Goal: Book appointment/travel/reservation

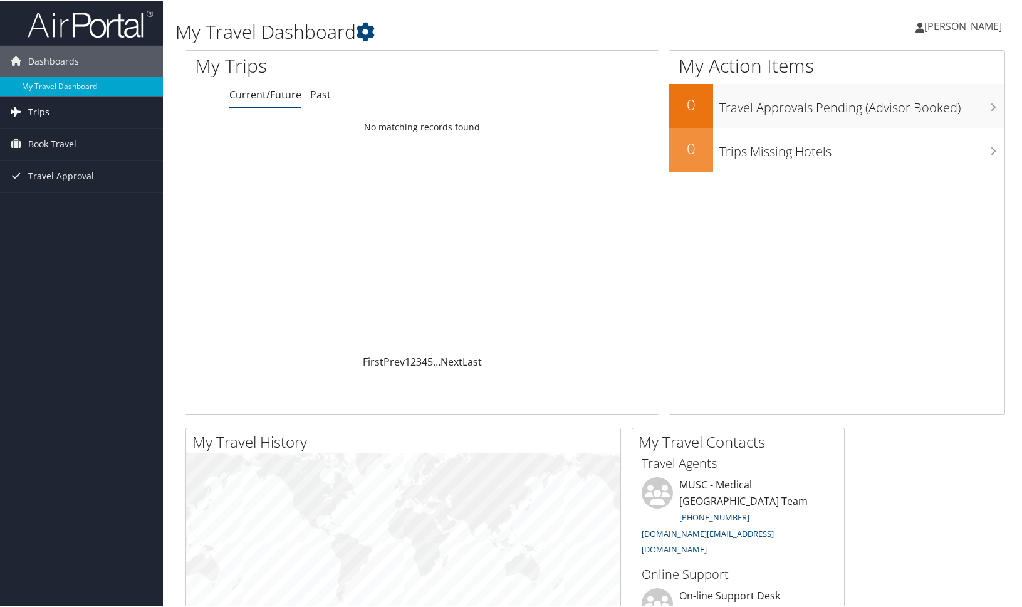
click at [41, 118] on span "Trips" at bounding box center [38, 110] width 21 height 31
click at [50, 199] on span "Book Travel" at bounding box center [52, 199] width 48 height 31
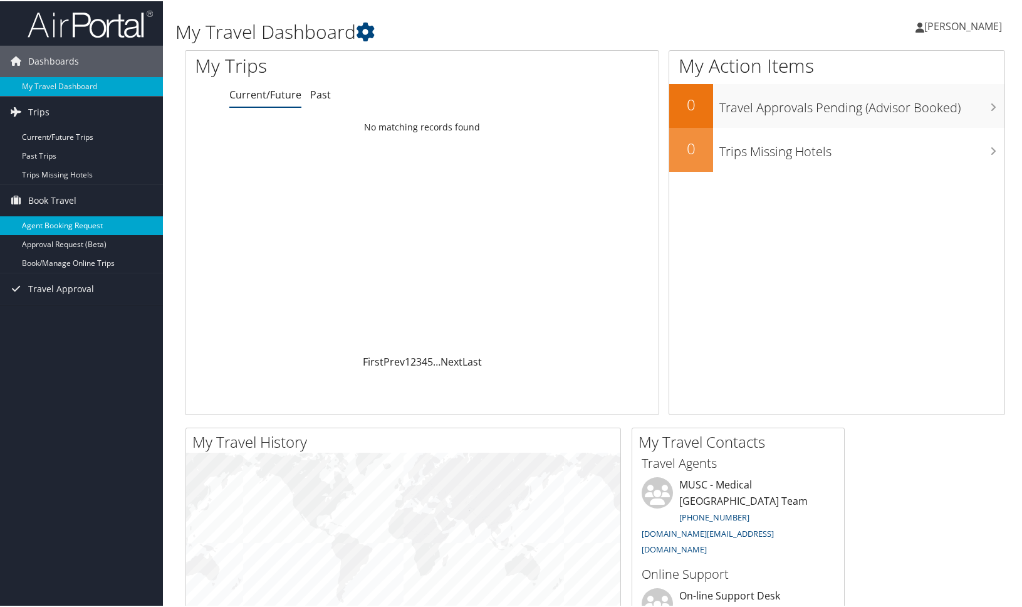
click at [56, 218] on link "Agent Booking Request" at bounding box center [81, 224] width 163 height 19
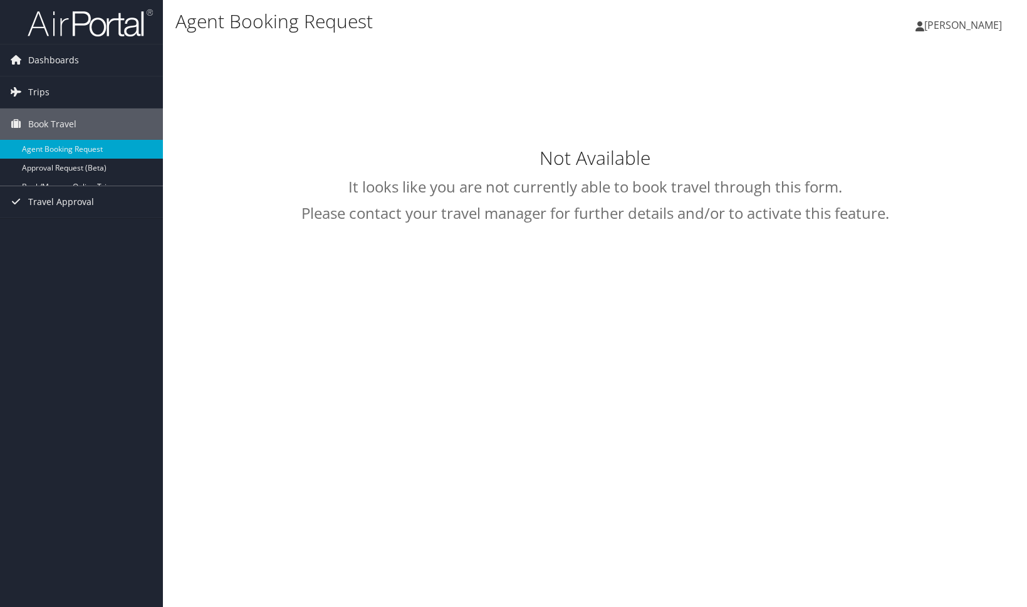
select select "[DOMAIN_NAME][EMAIL_ADDRESS][DOMAIN_NAME]"
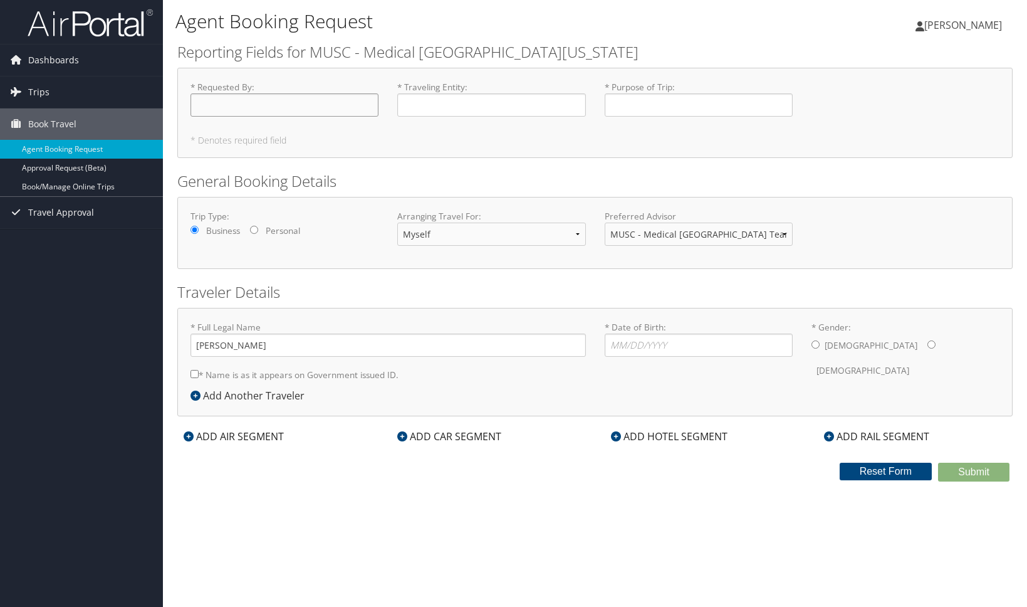
click at [292, 110] on input "* Requested By : Required" at bounding box center [285, 104] width 188 height 23
type input "[PERSON_NAME]"
type input "National Mass Violence Center"
type input "Exhibiting"
type input "[DATE]"
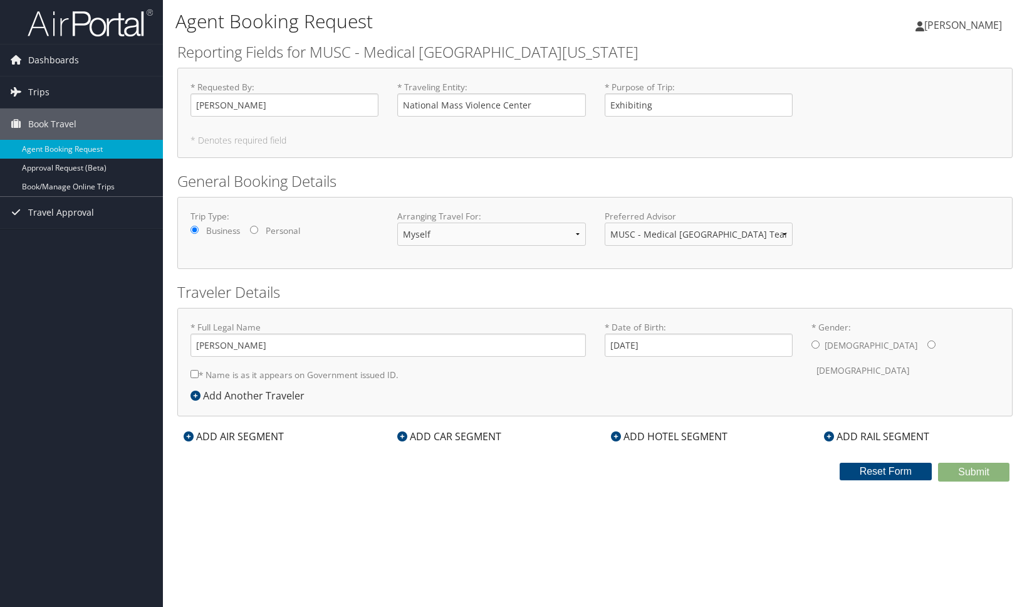
click at [861, 344] on div "[DEMOGRAPHIC_DATA] [DEMOGRAPHIC_DATA]" at bounding box center [906, 357] width 188 height 49
click at [927, 345] on input "* Gender: [DEMOGRAPHIC_DATA] [DEMOGRAPHIC_DATA]" at bounding box center [931, 344] width 8 height 8
radio input "true"
type input "[PERSON_NAME] [PERSON_NAME]"
click at [264, 433] on div "ADD AIR SEGMENT" at bounding box center [233, 436] width 113 height 15
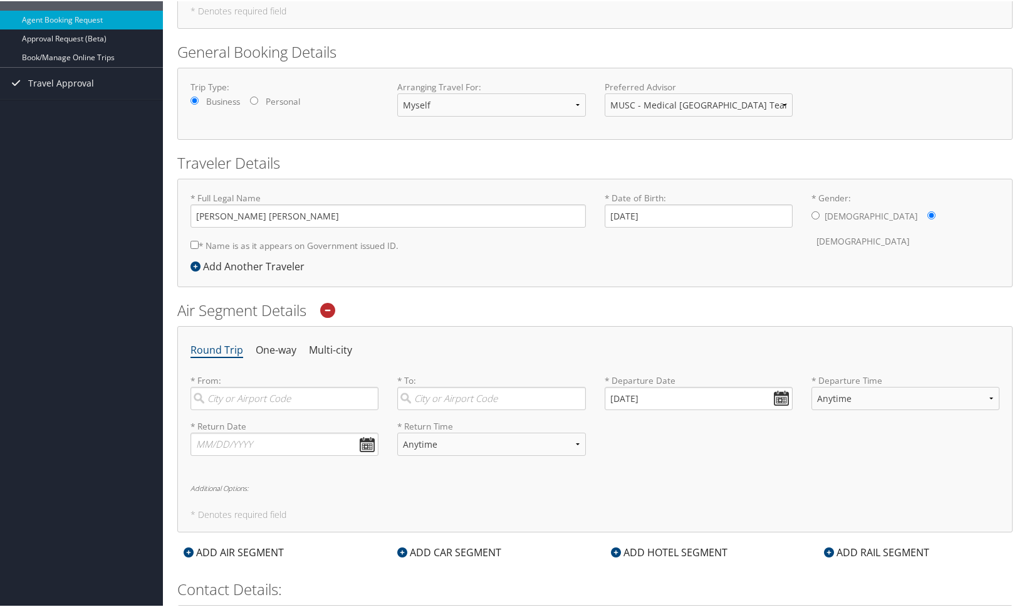
scroll to position [147, 0]
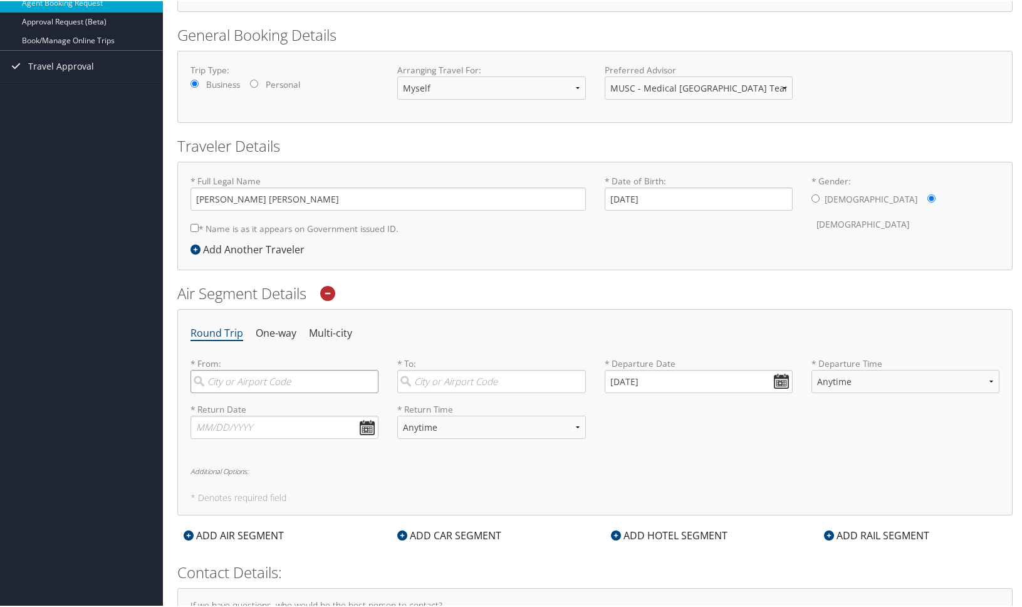
click at [246, 379] on input "search" at bounding box center [285, 379] width 188 height 23
type input "CHS"
click at [255, 406] on div "Charleston (CHS SC)" at bounding box center [286, 406] width 171 height 16
click at [255, 392] on input "CHS" at bounding box center [285, 379] width 188 height 23
type input "Charleston (CHS SC)"
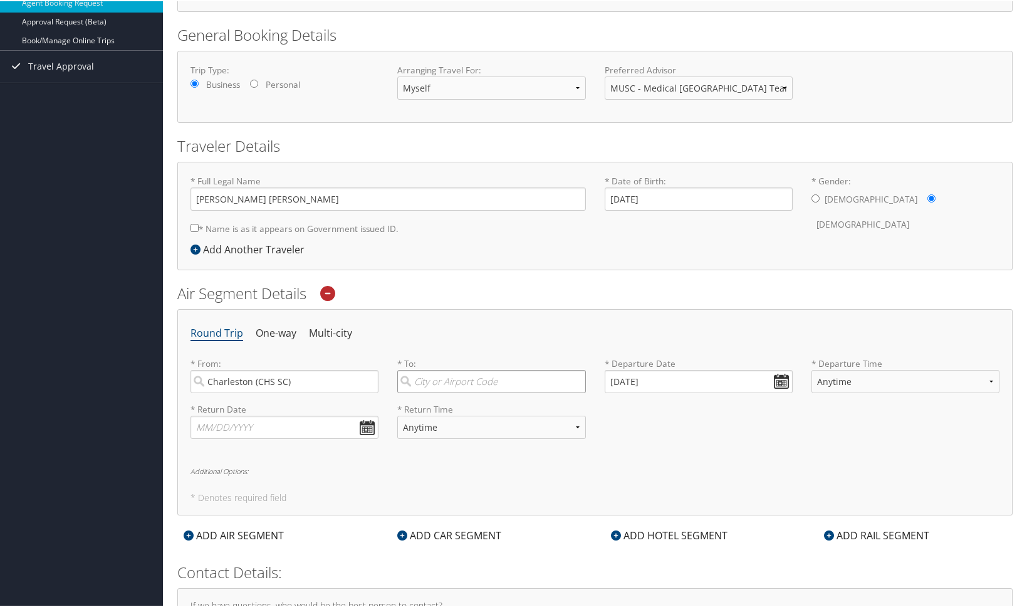
click at [442, 378] on input "search" at bounding box center [491, 379] width 188 height 23
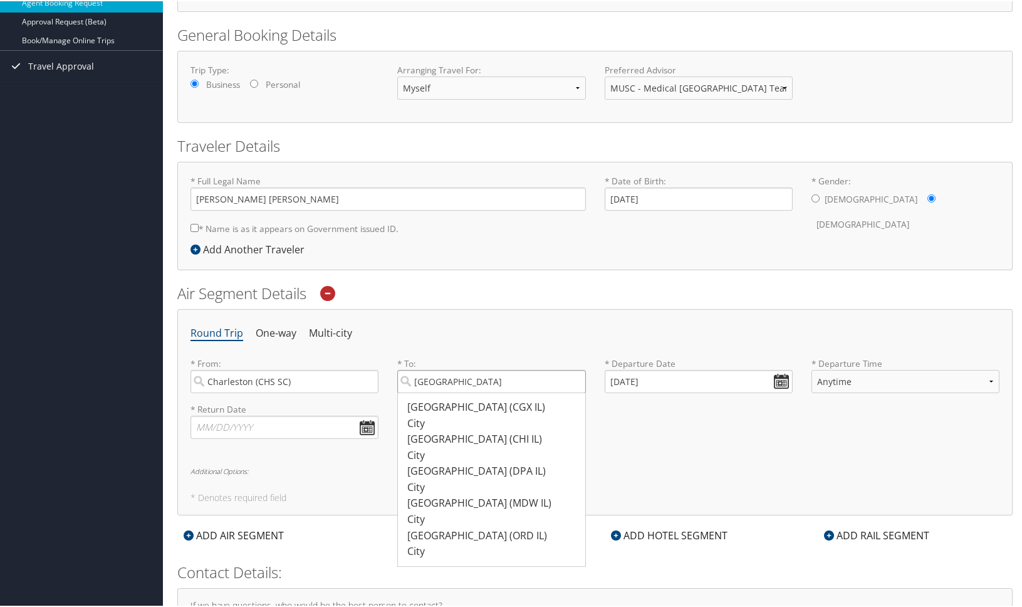
click at [460, 380] on input "[GEOGRAPHIC_DATA]" at bounding box center [491, 379] width 188 height 23
click at [469, 530] on div "[GEOGRAPHIC_DATA] (ORD IL)" at bounding box center [492, 534] width 171 height 16
click at [469, 392] on input "[GEOGRAPHIC_DATA]" at bounding box center [491, 379] width 188 height 23
type input "[GEOGRAPHIC_DATA] (ORD IL)"
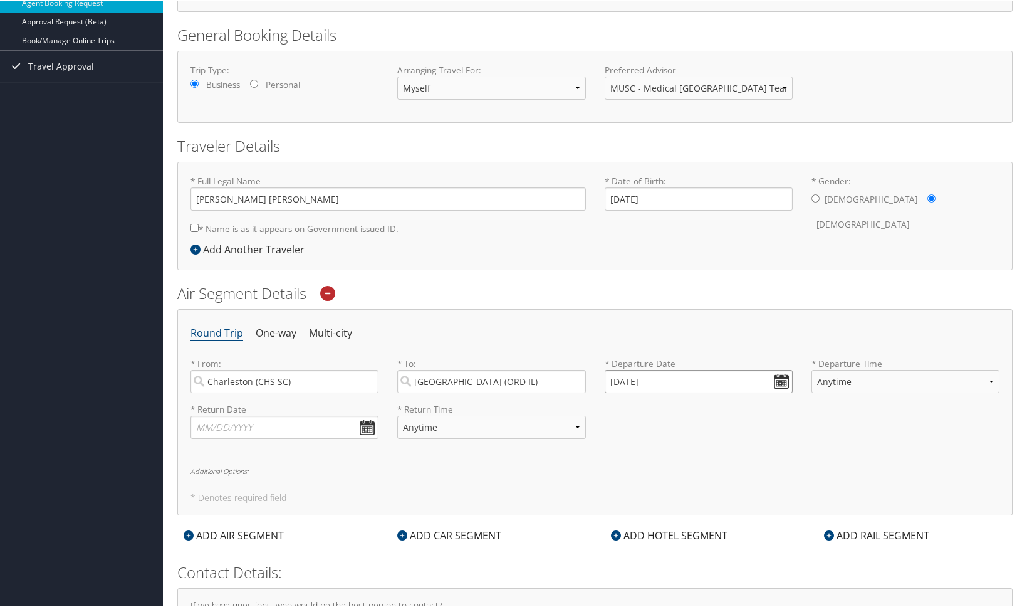
click at [780, 382] on input "[DATE]" at bounding box center [699, 379] width 188 height 23
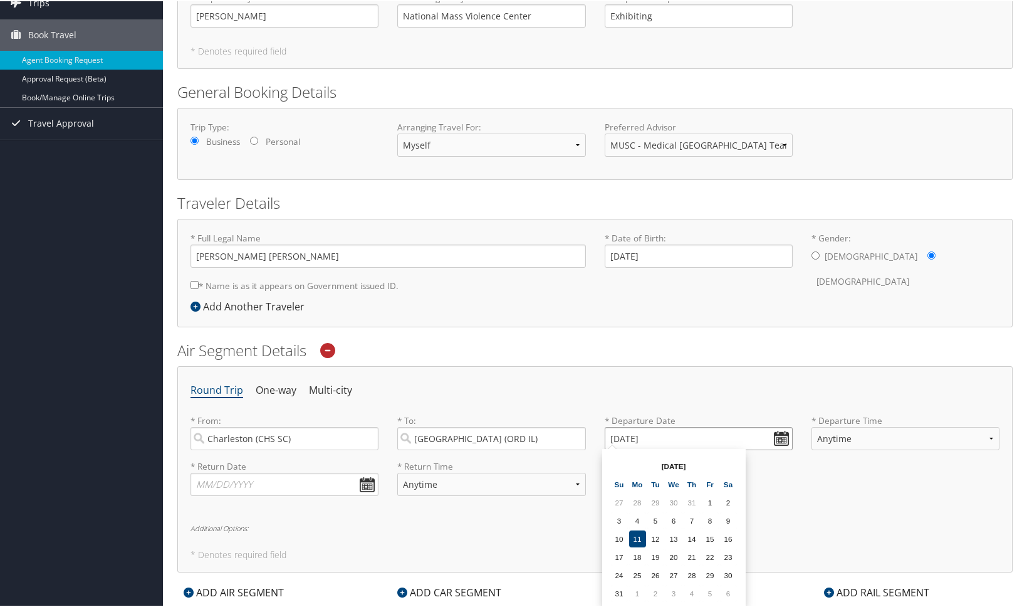
scroll to position [258, 0]
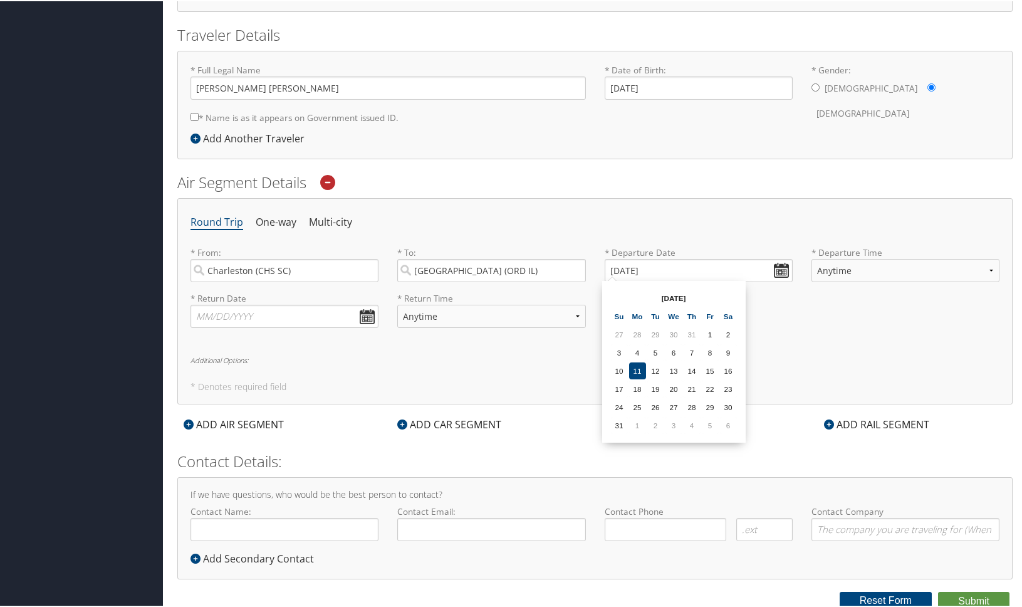
click at [678, 296] on th "[DATE]" at bounding box center [674, 296] width 90 height 17
click at [635, 424] on td "1" at bounding box center [637, 423] width 17 height 17
click at [777, 271] on input "[DATE]" at bounding box center [699, 269] width 188 height 23
click at [719, 293] on table "[DATE] Su Mo Tu We Th Fr Sa 27 28 29 30 31 1 2 3 4 5 6 7 8 9 10 11 12 13 14 15 …" at bounding box center [674, 360] width 128 height 147
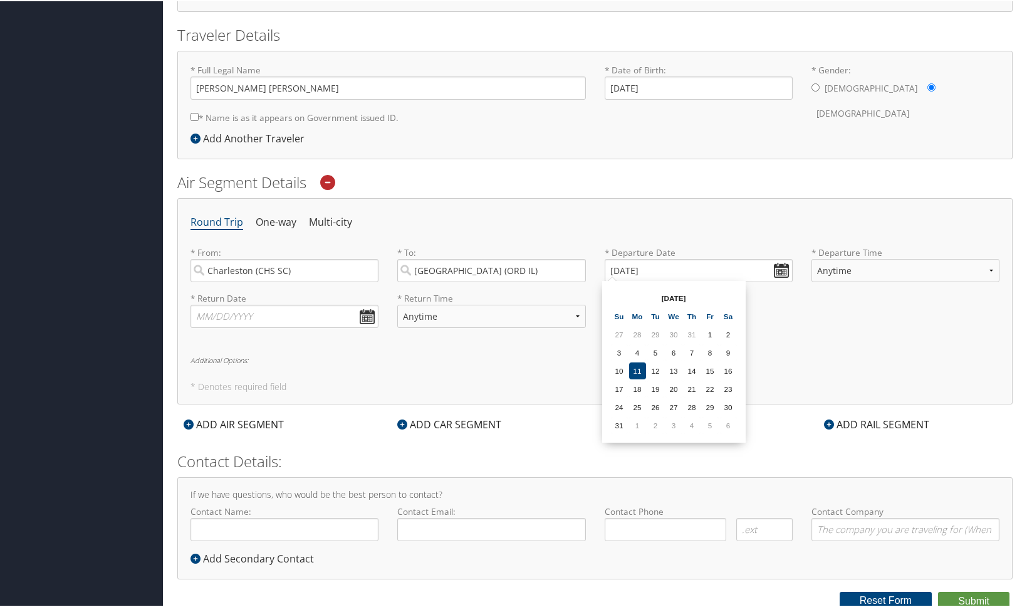
click at [676, 298] on th "[DATE]" at bounding box center [674, 296] width 90 height 17
click at [659, 300] on th "[DATE]" at bounding box center [674, 296] width 90 height 17
click at [655, 301] on th "[DATE]" at bounding box center [674, 296] width 90 height 17
click at [731, 301] on th at bounding box center [728, 296] width 17 height 17
click at [729, 296] on th at bounding box center [728, 296] width 17 height 17
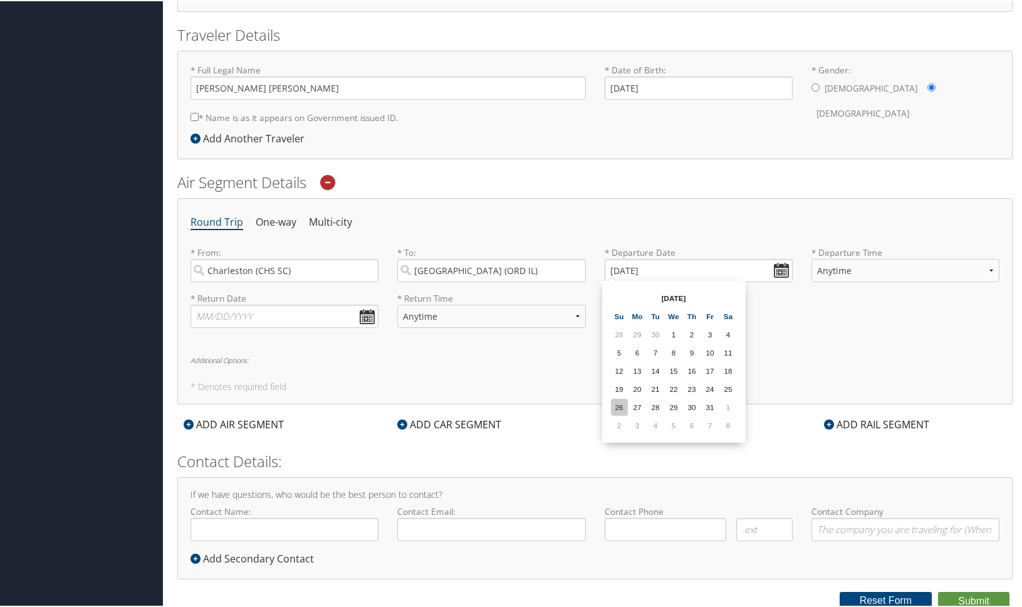
click at [618, 403] on td "26" at bounding box center [619, 405] width 17 height 17
type input "[DATE]"
select select "7:00 AM"
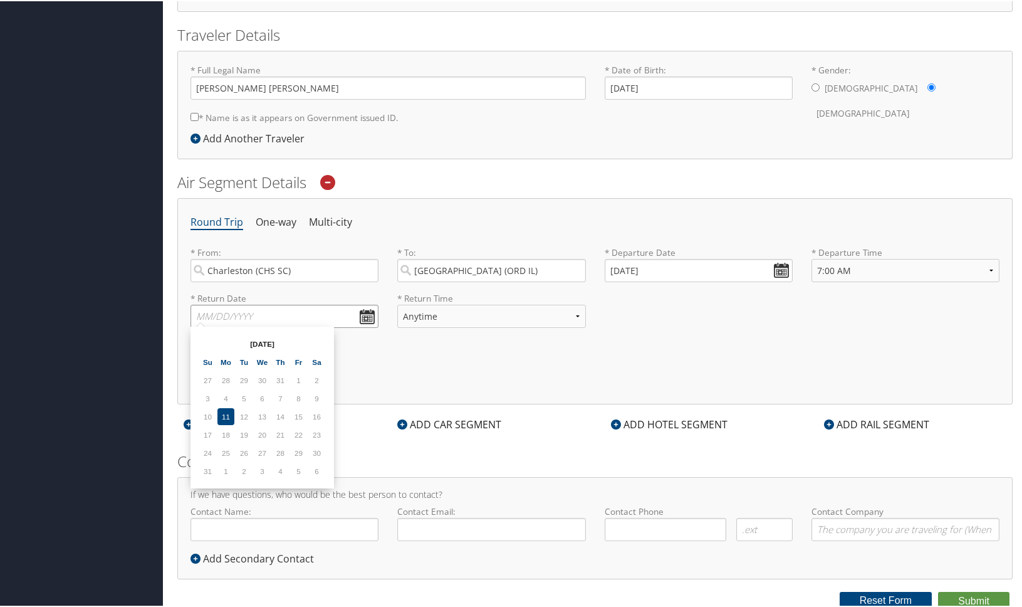
click at [364, 312] on input "text" at bounding box center [285, 314] width 188 height 23
click at [321, 339] on th at bounding box center [316, 342] width 17 height 17
click at [263, 452] on td "29" at bounding box center [262, 451] width 17 height 17
type input "[DATE]"
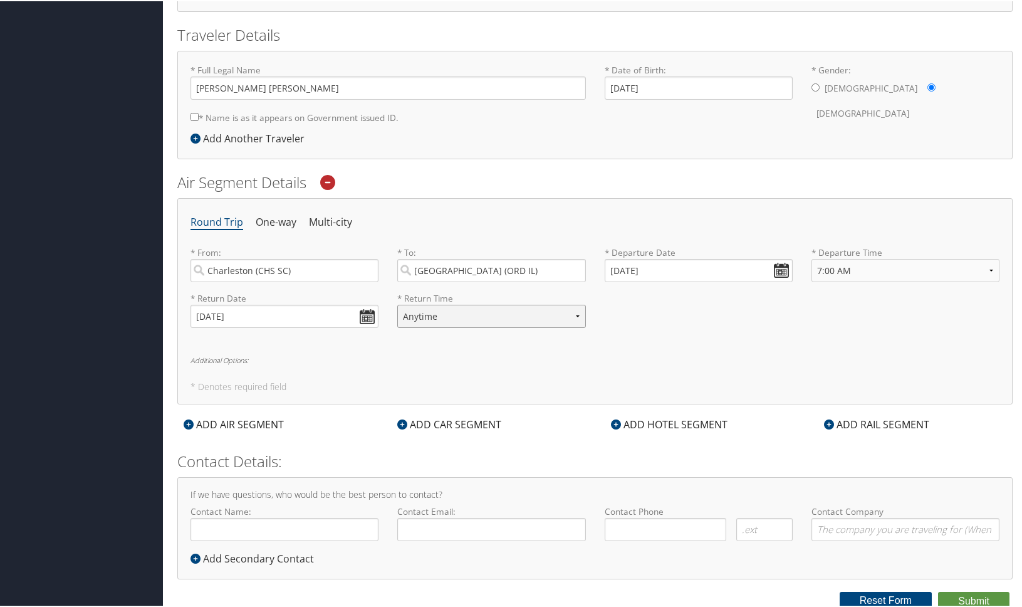
select select "4:00 PM"
type input "[PERSON_NAME]"
type input "( ) -"
type input "[EMAIL_ADDRESS][DOMAIN_NAME]"
type input "[PHONE_NUMBER]"
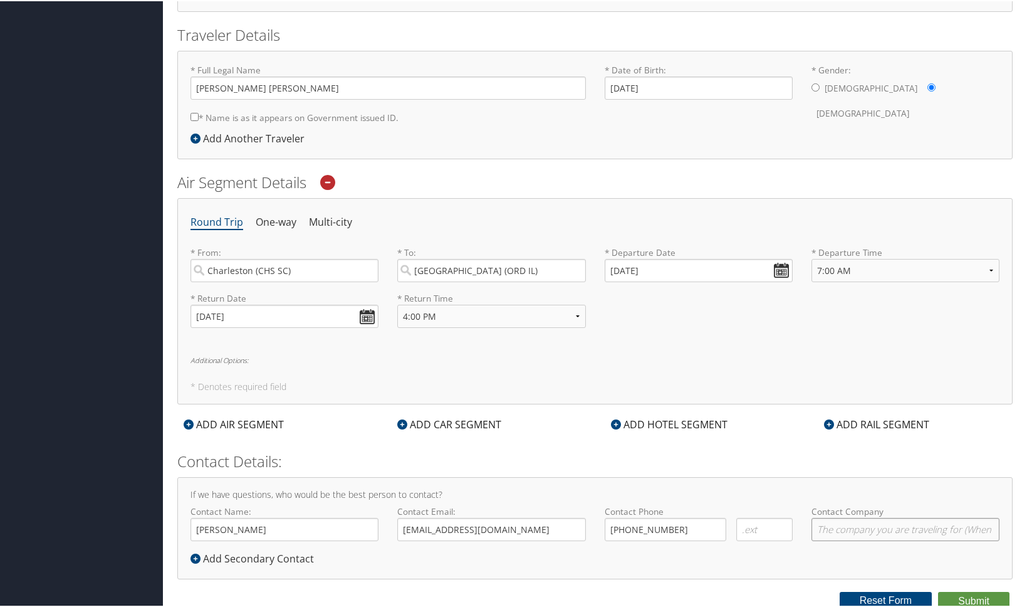
type input "T"
type input "National Mass Violence Center"
